Goal: Task Accomplishment & Management: Use online tool/utility

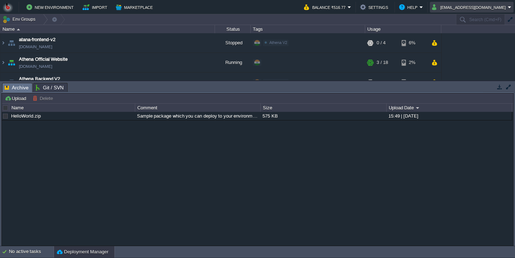
click at [475, 9] on button "bitssathena@gmail.com" at bounding box center [470, 7] width 76 height 9
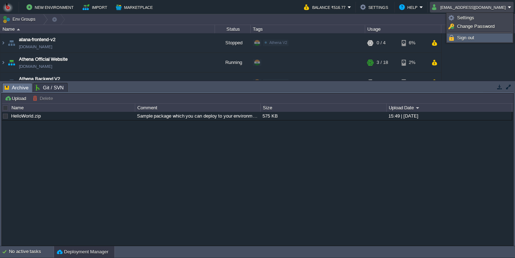
click at [460, 38] on span "Sign out" at bounding box center [465, 37] width 17 height 5
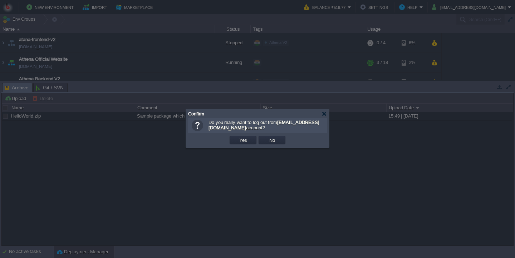
click at [239, 140] on button "Yes" at bounding box center [243, 140] width 12 height 6
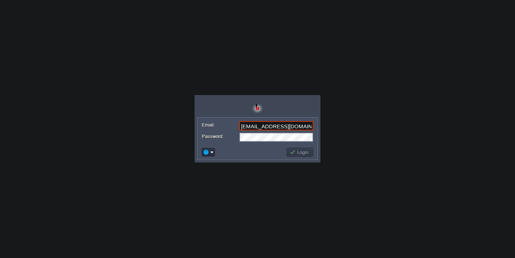
type input "[EMAIL_ADDRESS][DOMAIN_NAME]"
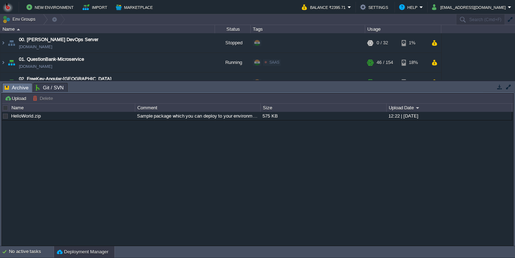
click at [500, 86] on button "button" at bounding box center [500, 87] width 6 height 6
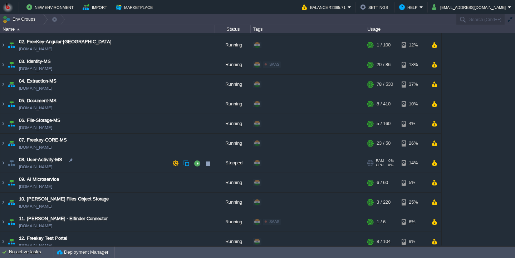
scroll to position [44, 0]
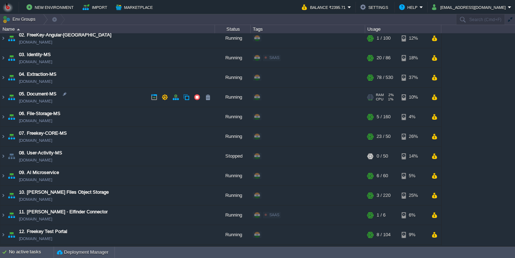
click at [100, 103] on td "05. Document-MS [DOMAIN_NAME]" at bounding box center [107, 98] width 215 height 20
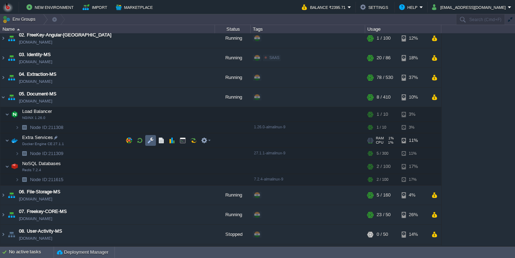
click at [148, 144] on button "button" at bounding box center [150, 140] width 6 height 6
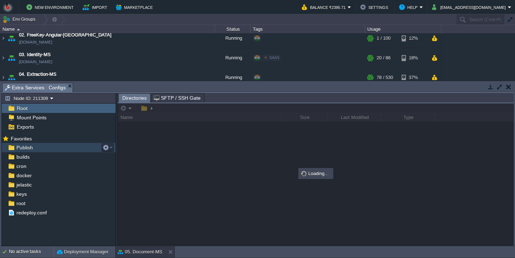
click at [72, 148] on div "Publish" at bounding box center [59, 147] width 114 height 9
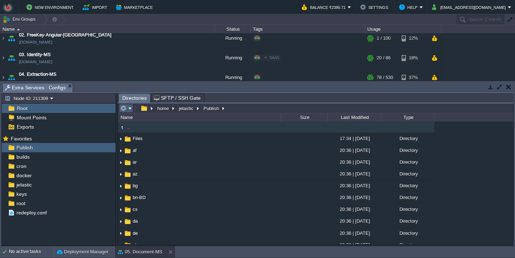
click at [132, 109] on td at bounding box center [126, 108] width 14 height 9
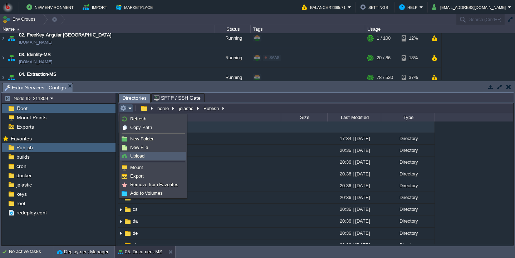
click at [141, 156] on span "Upload" at bounding box center [137, 156] width 14 height 5
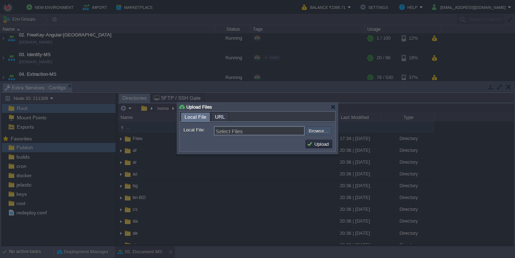
click at [314, 131] on input "file" at bounding box center [286, 131] width 91 height 9
type input "C:\fakepath\PdfGenerateMicroservice.dll"
type input "PdfGenerateMicroservice.dll"
click at [319, 144] on button "Upload" at bounding box center [319, 144] width 24 height 6
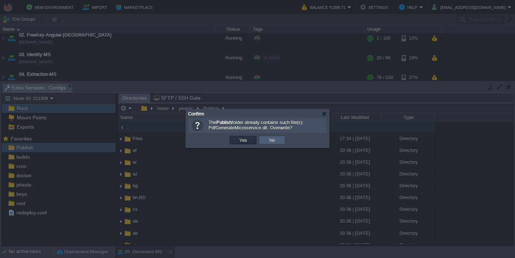
click at [251, 142] on td "Yes" at bounding box center [243, 140] width 27 height 9
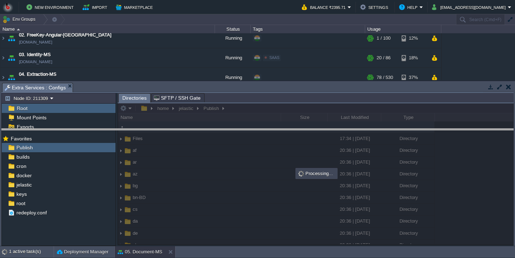
drag, startPoint x: 252, startPoint y: 93, endPoint x: 248, endPoint y: 152, distance: 59.5
click at [248, 152] on body "New Environment Import Marketplace Bonus ₹0.00 Upgrade Account Balance ₹2395.71…" at bounding box center [257, 129] width 515 height 258
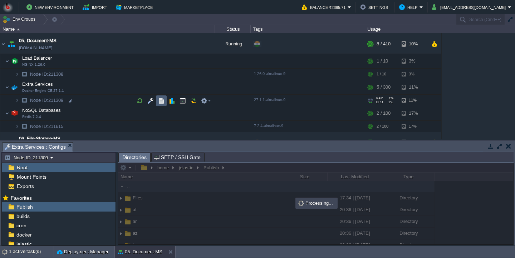
scroll to position [100, 0]
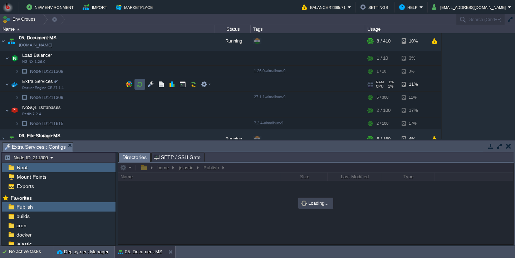
click at [138, 88] on button "button" at bounding box center [140, 84] width 6 height 6
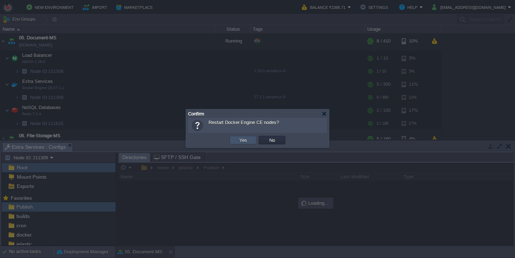
click at [240, 143] on button "Yes" at bounding box center [243, 140] width 12 height 6
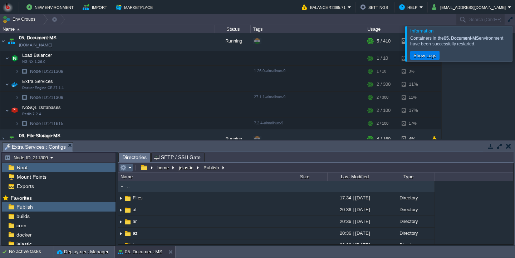
click at [134, 171] on table at bounding box center [126, 168] width 15 height 9
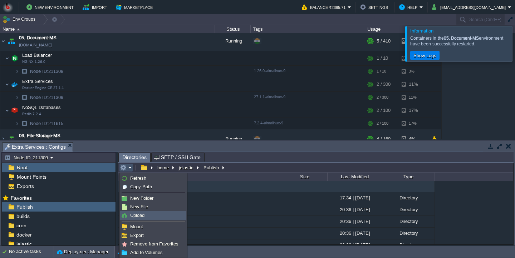
click at [136, 218] on span "Upload" at bounding box center [137, 215] width 14 height 5
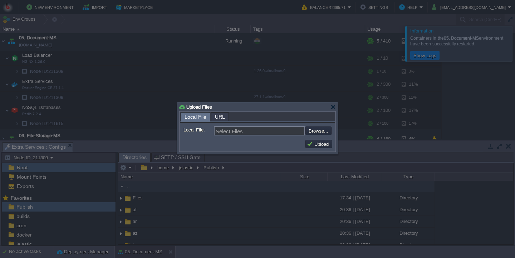
click at [326, 133] on input "file" at bounding box center [286, 131] width 91 height 9
type input "C:\fakepath\PdfGenerateMicroservice.dll"
type input "PdfGenerateMicroservice.dll"
click at [319, 144] on button "Upload" at bounding box center [319, 144] width 24 height 6
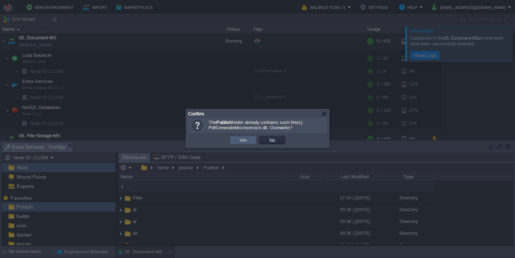
click at [235, 141] on td "Yes" at bounding box center [243, 140] width 27 height 9
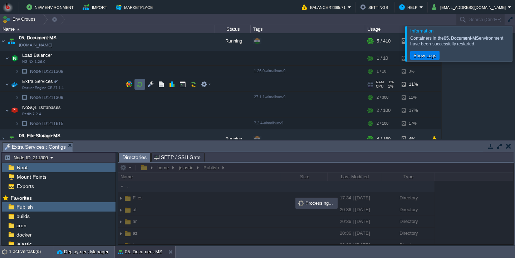
click at [139, 82] on button "button" at bounding box center [140, 84] width 6 height 6
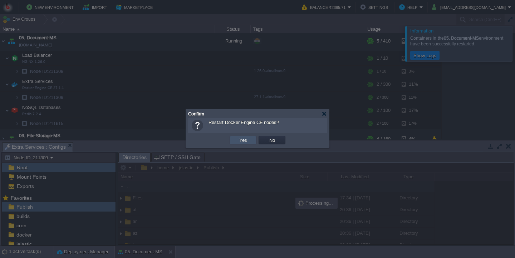
click at [247, 143] on button "Yes" at bounding box center [243, 140] width 12 height 6
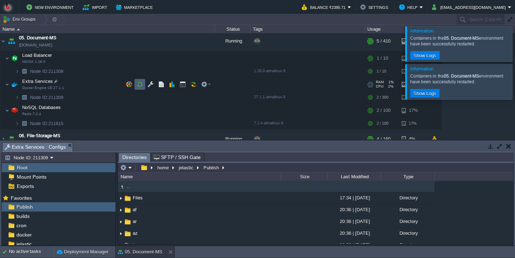
click at [138, 85] on button "button" at bounding box center [140, 84] width 6 height 6
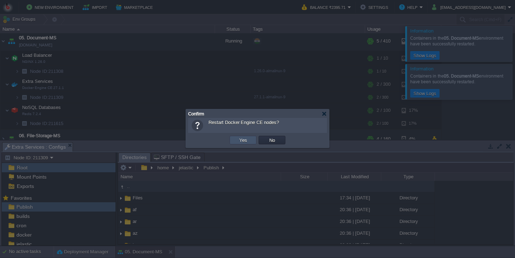
click at [238, 143] on button "Yes" at bounding box center [243, 140] width 12 height 6
